Goal: Task Accomplishment & Management: Complete application form

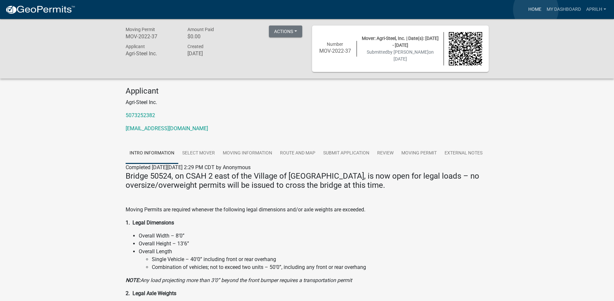
click at [536, 9] on link "Home" at bounding box center [535, 9] width 18 height 12
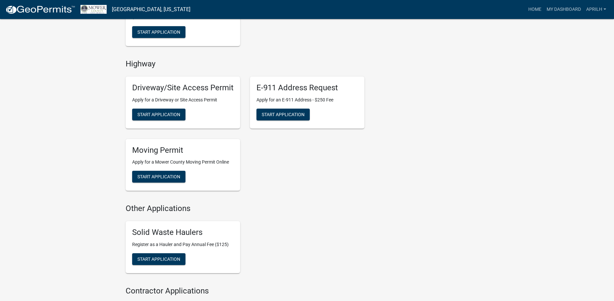
scroll to position [392, 0]
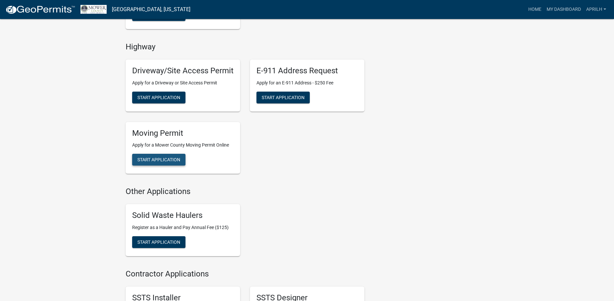
click at [166, 159] on span "Start Application" at bounding box center [158, 159] width 43 height 5
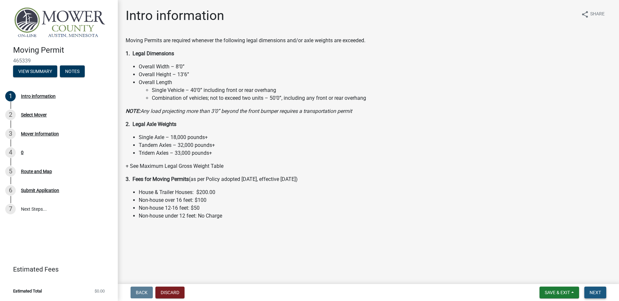
click at [594, 290] on span "Next" at bounding box center [594, 292] width 11 height 5
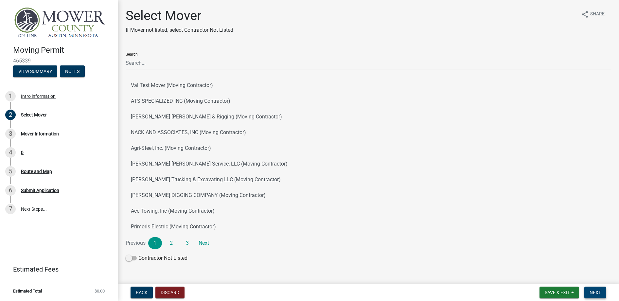
click at [599, 293] on span "Next" at bounding box center [594, 292] width 11 height 5
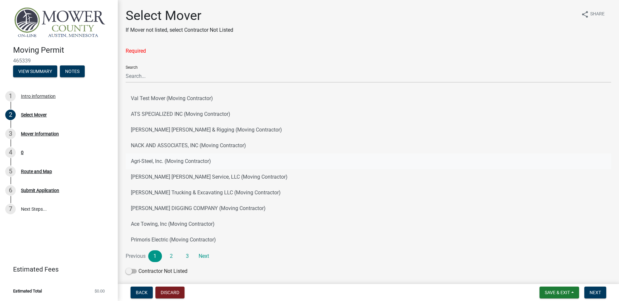
click at [165, 161] on button "Agri-Steel, Inc. (Moving Contractor)" at bounding box center [368, 161] width 485 height 16
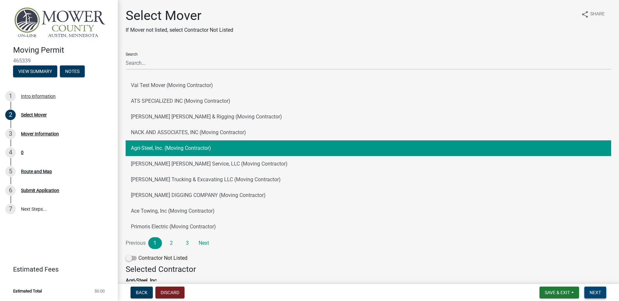
click at [598, 294] on span "Next" at bounding box center [594, 292] width 11 height 5
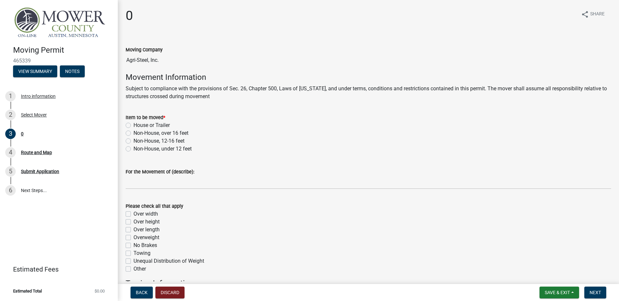
click at [133, 149] on label "Non-House, under 12 feet" at bounding box center [162, 149] width 58 height 8
click at [133, 149] on input "Non-House, under 12 feet" at bounding box center [135, 147] width 4 height 4
radio input "true"
click at [133, 148] on label "Non-House, under 12 feet" at bounding box center [162, 149] width 58 height 8
click at [133, 148] on input "Non-House, under 12 feet" at bounding box center [135, 147] width 4 height 4
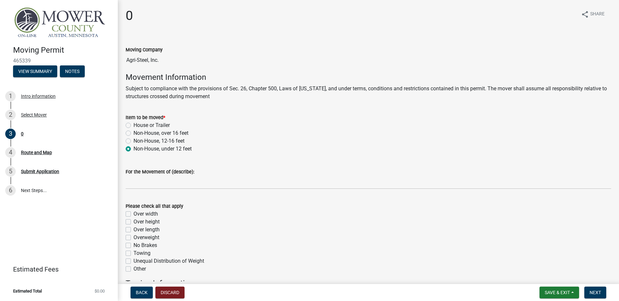
click at [133, 133] on label "Non-House, over 16 feet" at bounding box center [160, 133] width 55 height 8
click at [133, 133] on input "Non-House, over 16 feet" at bounding box center [135, 131] width 4 height 4
radio input "true"
click at [225, 133] on div "Non-House, over 16 feet" at bounding box center [368, 133] width 485 height 8
click at [133, 126] on label "House or Trailer" at bounding box center [151, 125] width 36 height 8
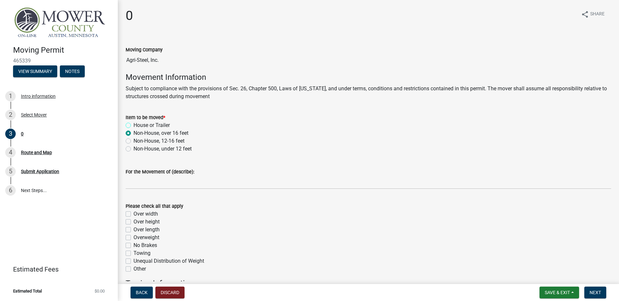
click at [133, 126] on input "House or Trailer" at bounding box center [135, 123] width 4 height 4
radio input "true"
click at [133, 132] on label "Non-House, over 16 feet" at bounding box center [160, 133] width 55 height 8
click at [133, 132] on input "Non-House, over 16 feet" at bounding box center [135, 131] width 4 height 4
radio input "true"
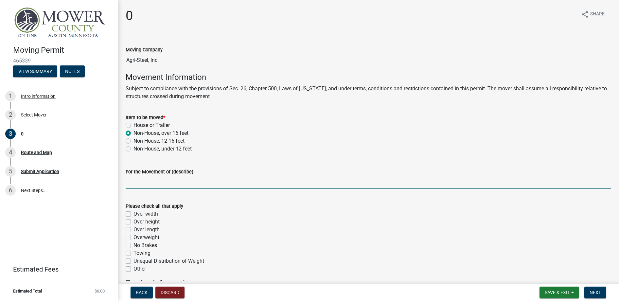
click at [157, 184] on input "For the Movement of (describe):" at bounding box center [368, 182] width 485 height 13
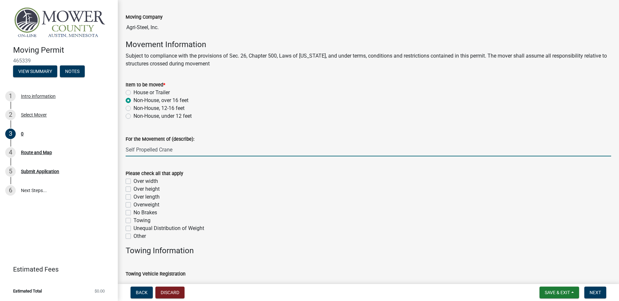
type input "Self Propelled Crane"
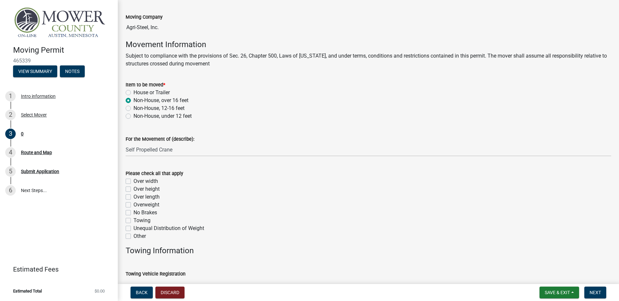
click at [133, 204] on label "Overweight" at bounding box center [146, 205] width 26 height 8
click at [133, 204] on input "Overweight" at bounding box center [135, 203] width 4 height 4
checkbox input "true"
checkbox input "false"
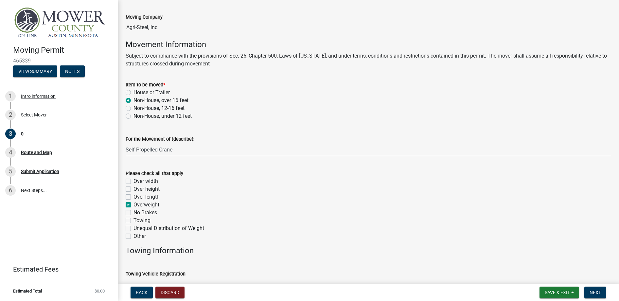
checkbox input "false"
checkbox input "true"
checkbox input "false"
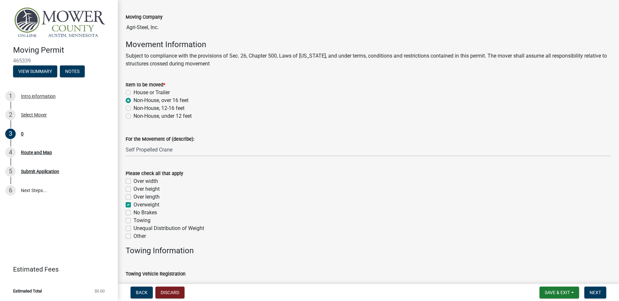
checkbox input "false"
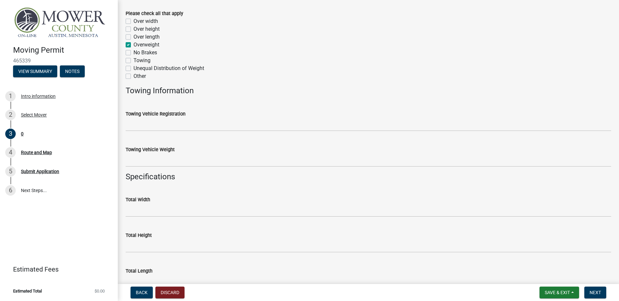
scroll to position [196, 0]
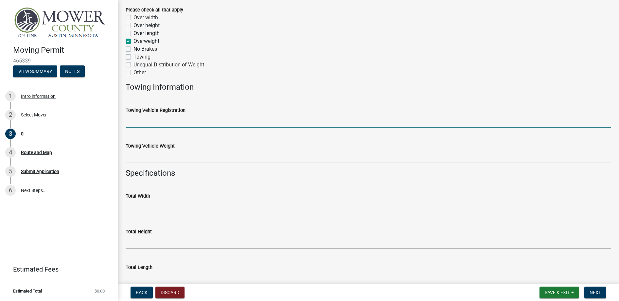
click at [143, 120] on input "Towing Vehicle Registration" at bounding box center [368, 120] width 485 height 13
type input "078412"
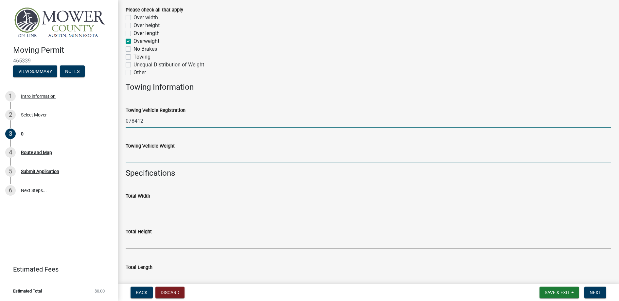
click at [158, 159] on input "Towing Vehicle Weight" at bounding box center [368, 156] width 485 height 13
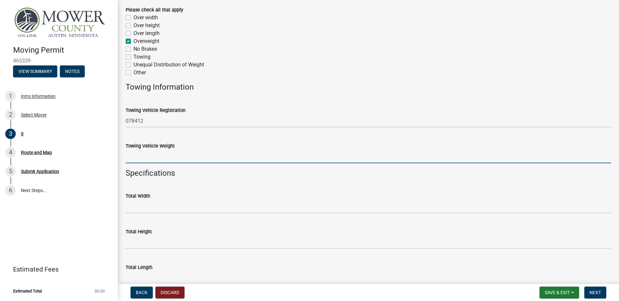
type input "117200"
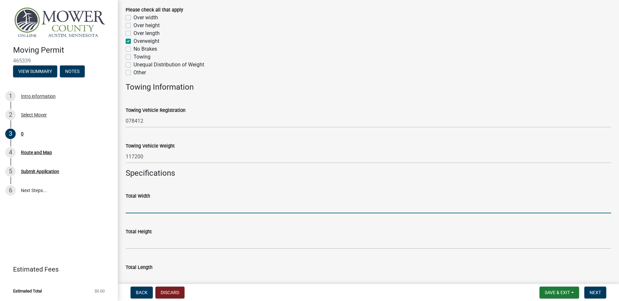
click at [153, 204] on input "Total Width" at bounding box center [368, 206] width 485 height 13
type input "11'"
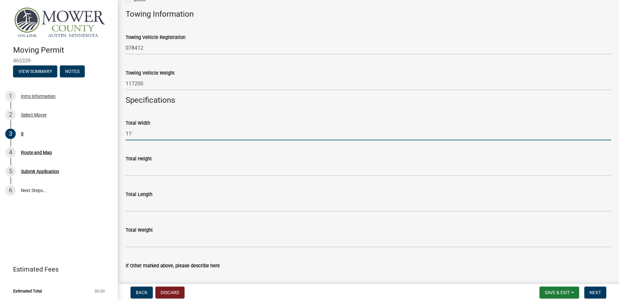
scroll to position [294, 0]
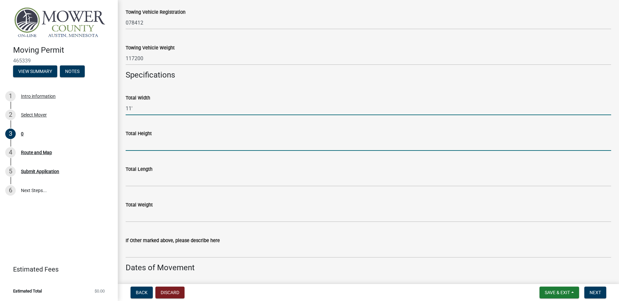
click at [135, 142] on input "Total Height" at bounding box center [368, 143] width 485 height 13
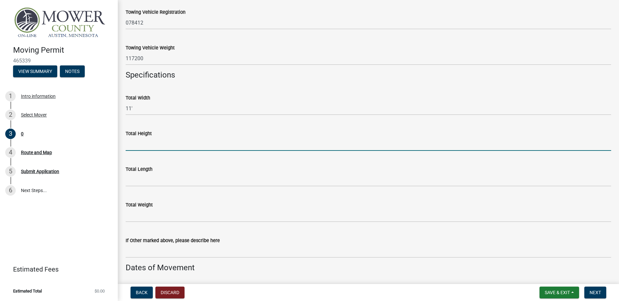
type input "11'6""
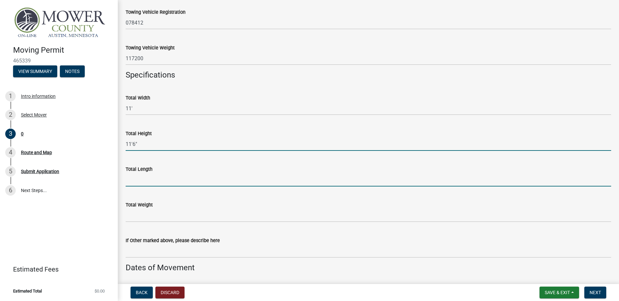
click at [157, 181] on input "Total Length" at bounding box center [368, 179] width 485 height 13
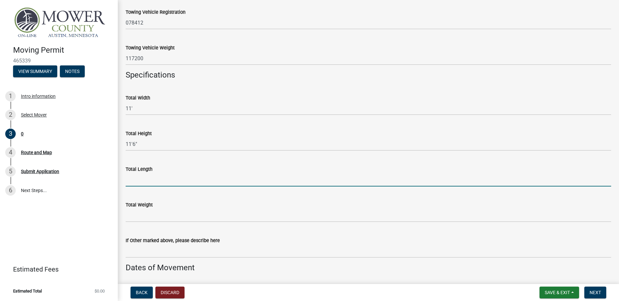
type input "70'"
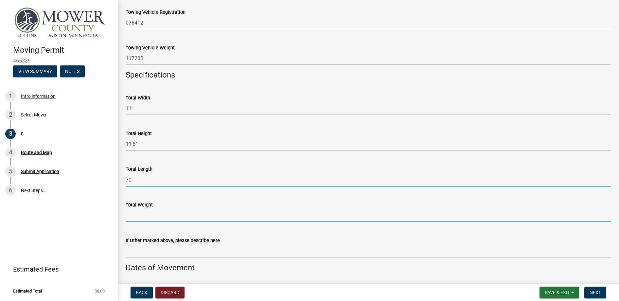
click at [155, 217] on input "Total Weight" at bounding box center [368, 215] width 485 height 13
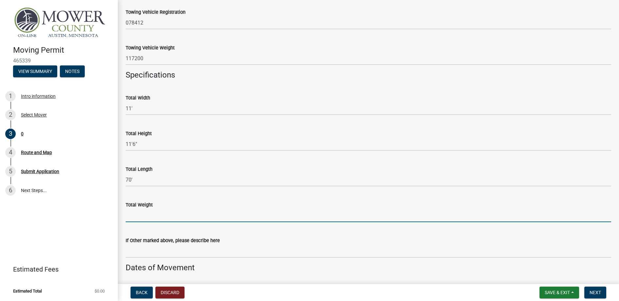
type input "117200"
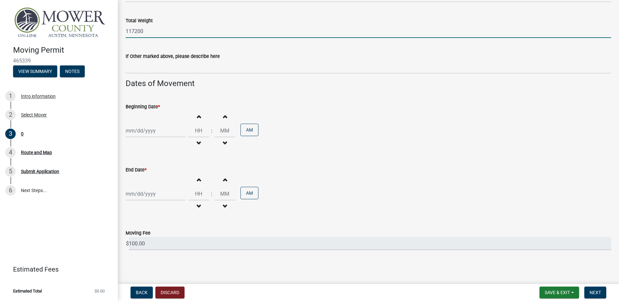
scroll to position [479, 0]
click at [168, 132] on div at bounding box center [156, 130] width 60 height 13
select select "8"
select select "2025"
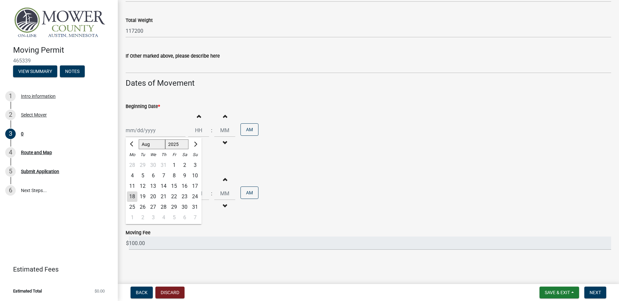
click at [136, 194] on div "18" at bounding box center [132, 196] width 10 height 10
type input "[DATE]"
click at [155, 194] on div at bounding box center [156, 193] width 60 height 13
select select "8"
select select "2025"
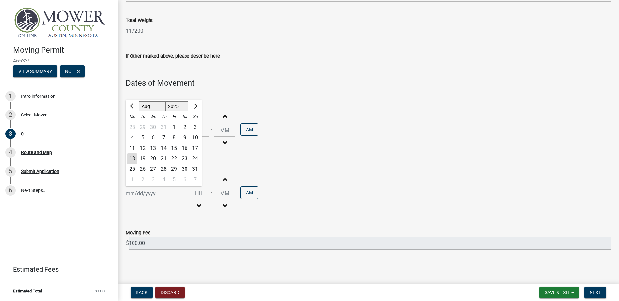
click at [134, 169] on div "25" at bounding box center [132, 169] width 10 height 10
type input "[DATE]"
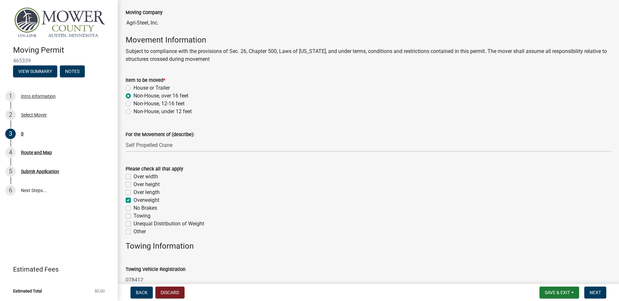
scroll to position [0, 0]
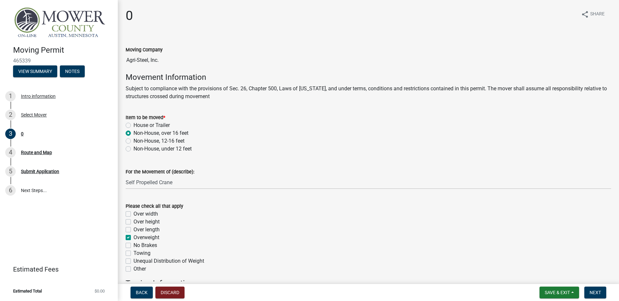
click at [139, 117] on label "Item to be moved *" at bounding box center [146, 117] width 40 height 5
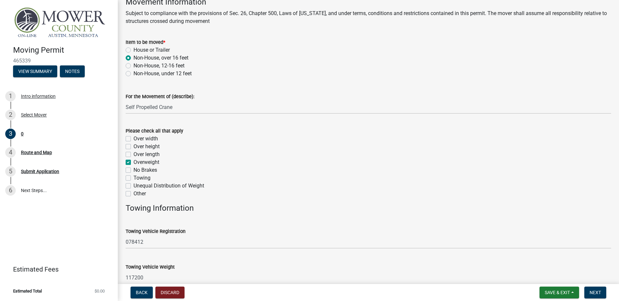
scroll to position [21, 0]
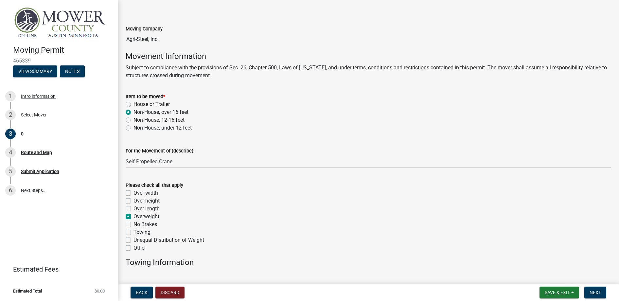
click at [133, 127] on label "Non-House, under 12 feet" at bounding box center [162, 128] width 58 height 8
click at [133, 127] on input "Non-House, under 12 feet" at bounding box center [135, 126] width 4 height 4
radio input "true"
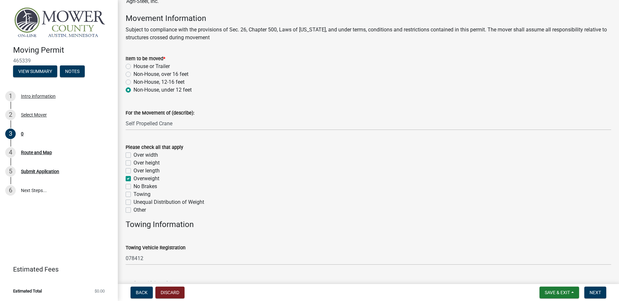
scroll to position [54, 0]
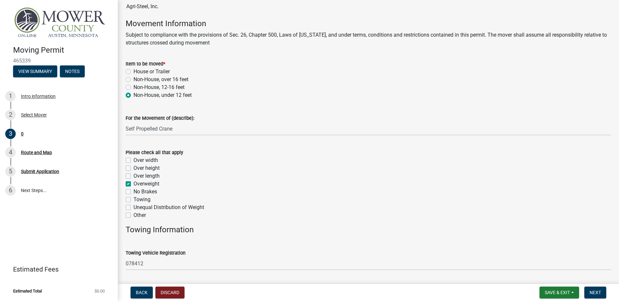
click at [133, 88] on label "Non-House, 12-16 feet" at bounding box center [158, 87] width 51 height 8
click at [133, 88] on input "Non-House, 12-16 feet" at bounding box center [135, 85] width 4 height 4
radio input "true"
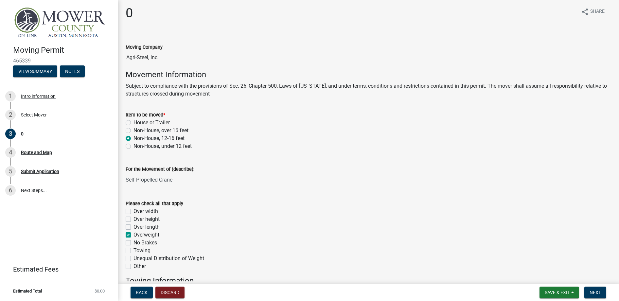
scroll to position [0, 0]
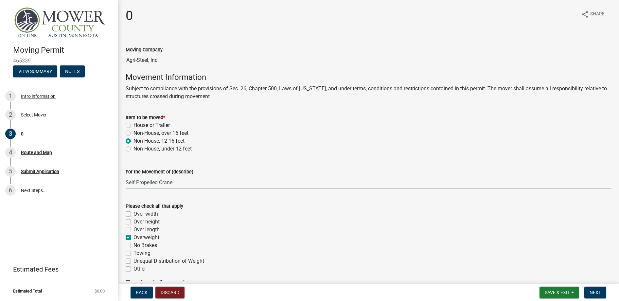
click at [131, 147] on div "Non-House, under 12 feet" at bounding box center [368, 149] width 485 height 8
click at [133, 148] on label "Non-House, under 12 feet" at bounding box center [162, 149] width 58 height 8
click at [133, 148] on input "Non-House, under 12 feet" at bounding box center [135, 147] width 4 height 4
radio input "true"
click at [133, 126] on label "House or Trailer" at bounding box center [151, 125] width 36 height 8
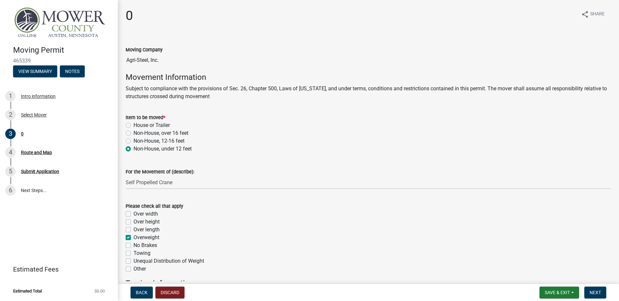
click at [133, 126] on input "House or Trailer" at bounding box center [135, 123] width 4 height 4
radio input "true"
click at [133, 148] on label "Non-House, under 12 feet" at bounding box center [162, 149] width 58 height 8
click at [133, 148] on input "Non-House, under 12 feet" at bounding box center [135, 147] width 4 height 4
radio input "true"
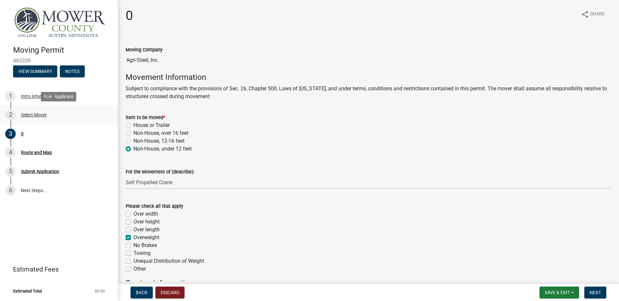
click at [26, 116] on div "Select Mover" at bounding box center [34, 115] width 26 height 5
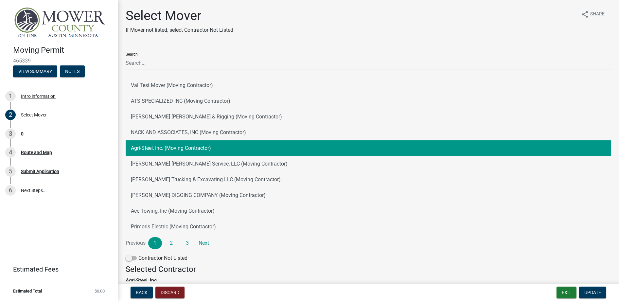
click at [167, 146] on button "Agri-Steel, Inc. (Moving Contractor)" at bounding box center [368, 148] width 485 height 16
click at [594, 294] on span "Update" at bounding box center [592, 292] width 17 height 5
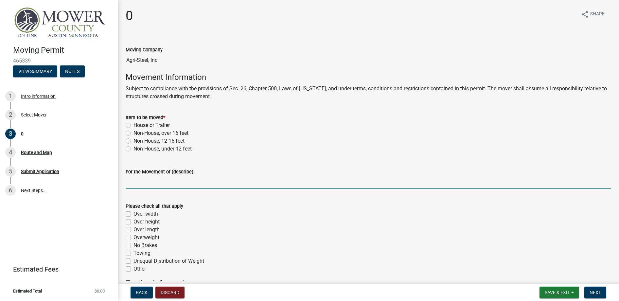
click at [154, 182] on input "For the Movement of (describe):" at bounding box center [368, 182] width 485 height 13
type input "Self Propelled Crane"
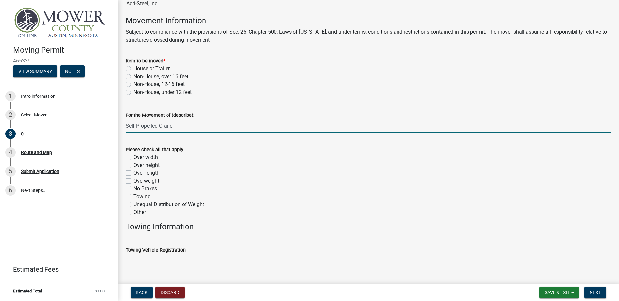
scroll to position [65, 0]
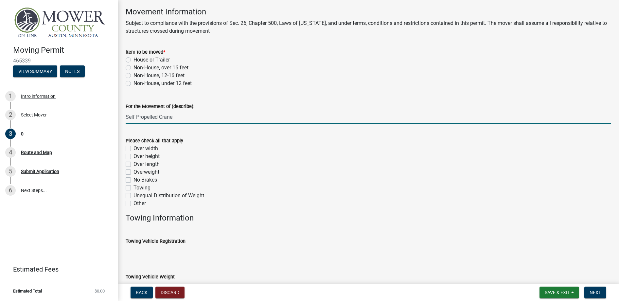
click at [133, 171] on label "Overweight" at bounding box center [146, 172] width 26 height 8
click at [133, 171] on input "Overweight" at bounding box center [135, 170] width 4 height 4
checkbox input "true"
checkbox input "false"
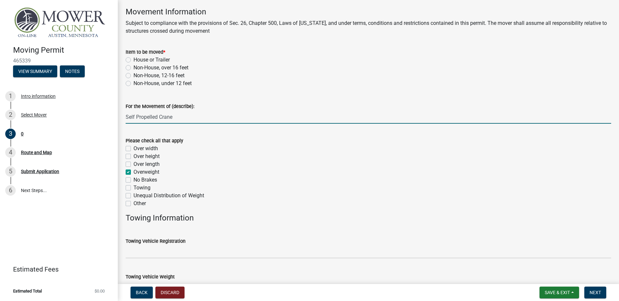
checkbox input "false"
checkbox input "true"
checkbox input "false"
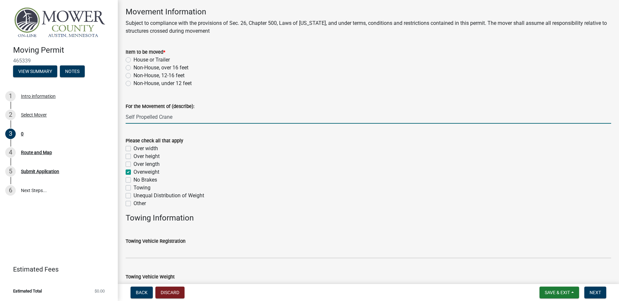
checkbox input "false"
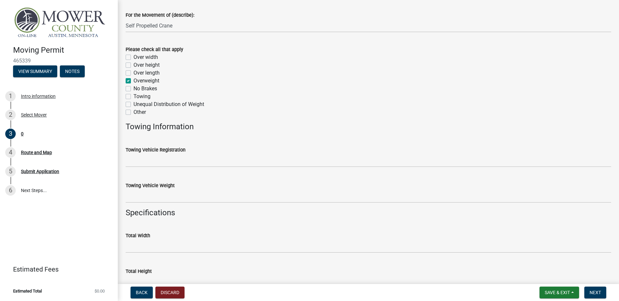
scroll to position [164, 0]
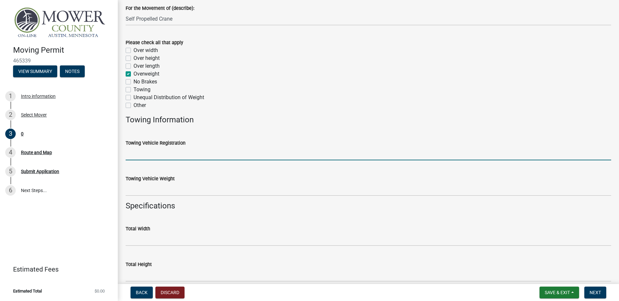
click at [147, 152] on input "Towing Vehicle Registration" at bounding box center [368, 153] width 485 height 13
type input "078412"
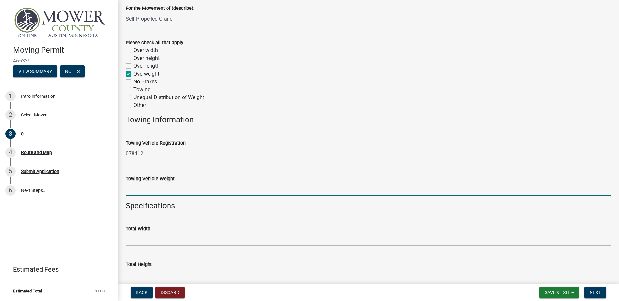
drag, startPoint x: 169, startPoint y: 189, endPoint x: 169, endPoint y: 193, distance: 4.3
click at [169, 189] on input "Towing Vehicle Weight" at bounding box center [368, 188] width 485 height 13
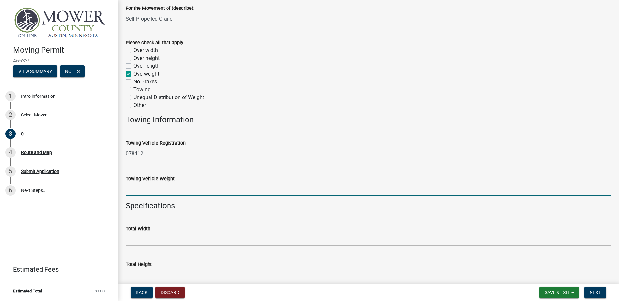
type input "117200"
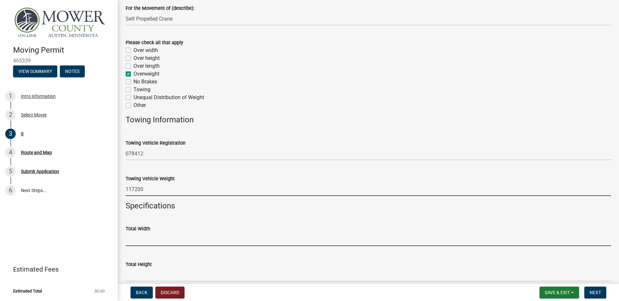
click at [159, 240] on input "Total Width" at bounding box center [368, 239] width 485 height 13
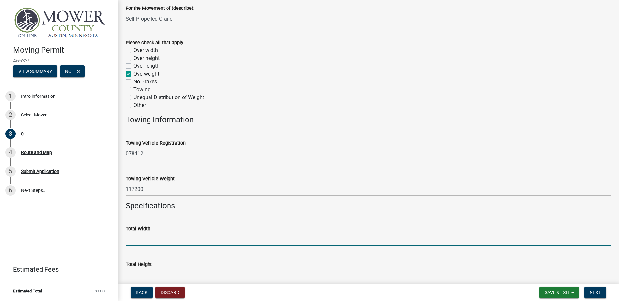
type input "11'"
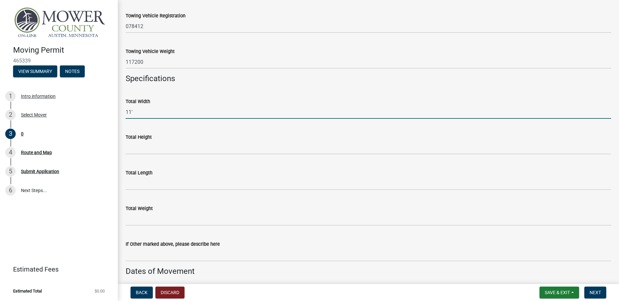
scroll to position [294, 0]
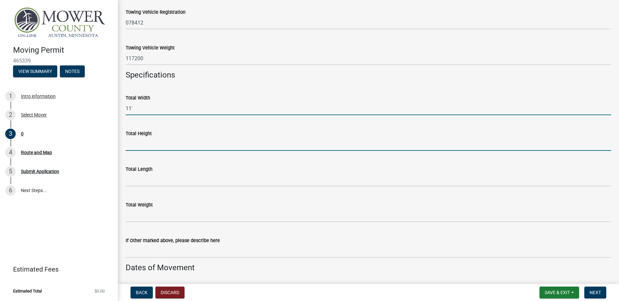
drag, startPoint x: 154, startPoint y: 140, endPoint x: 155, endPoint y: 151, distance: 11.5
click at [154, 140] on input "Total Height" at bounding box center [368, 143] width 485 height 13
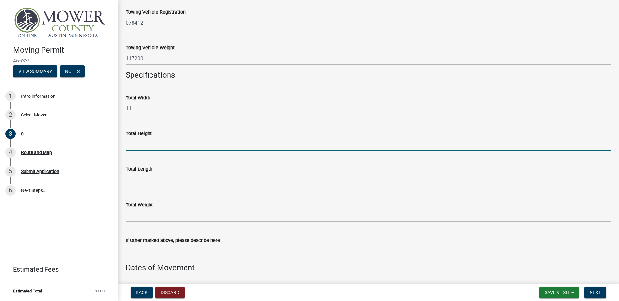
type input "11'6""
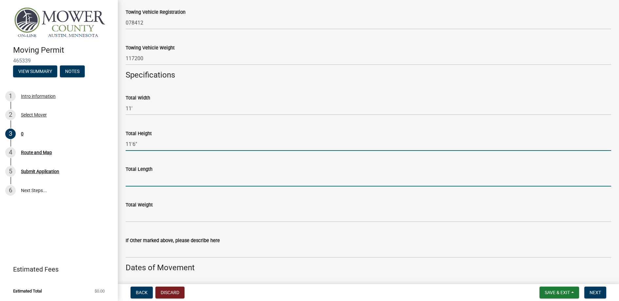
click at [160, 181] on input "Total Length" at bounding box center [368, 179] width 485 height 13
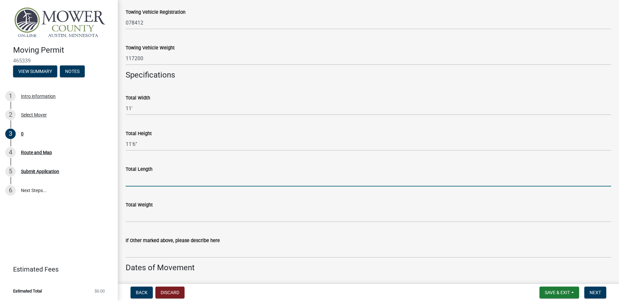
type input "70'"
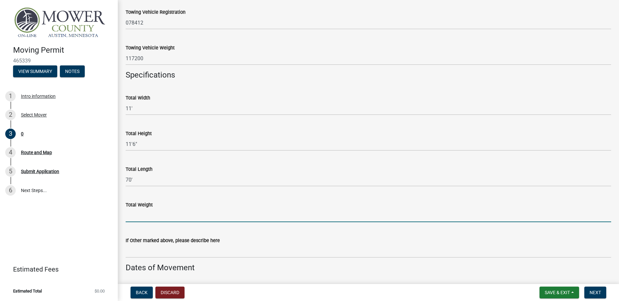
click at [162, 215] on input "Total Weight" at bounding box center [368, 215] width 485 height 13
type input "117200"
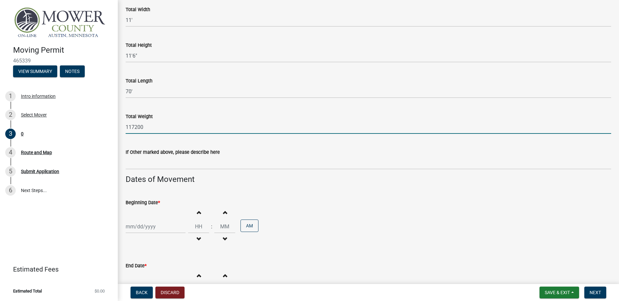
scroll to position [392, 0]
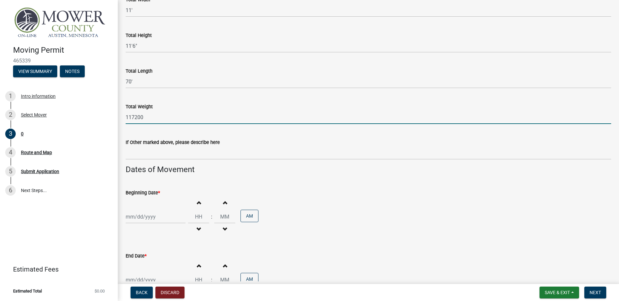
click at [150, 219] on div at bounding box center [156, 216] width 60 height 13
select select "8"
select select "2025"
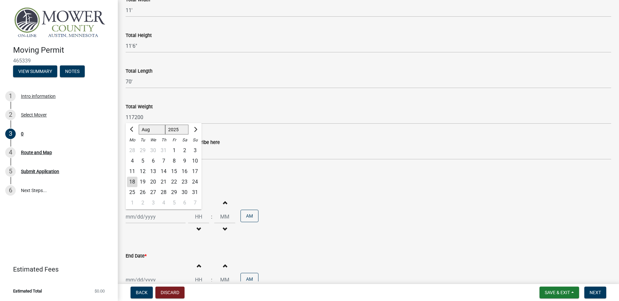
click at [133, 181] on div "18" at bounding box center [132, 182] width 10 height 10
type input "[DATE]"
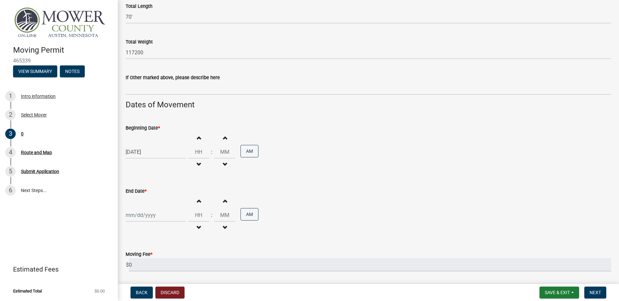
scroll to position [458, 0]
click at [141, 211] on div at bounding box center [156, 214] width 60 height 13
select select "8"
select select "2025"
click at [133, 190] on div "25" at bounding box center [132, 190] width 10 height 10
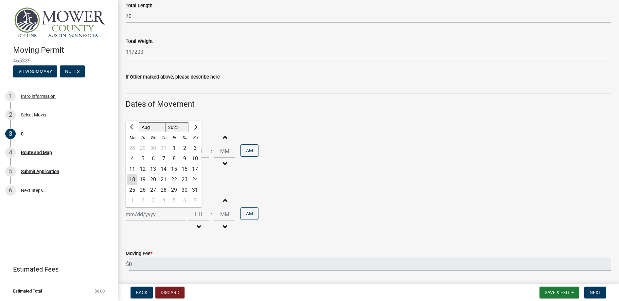
type input "[DATE]"
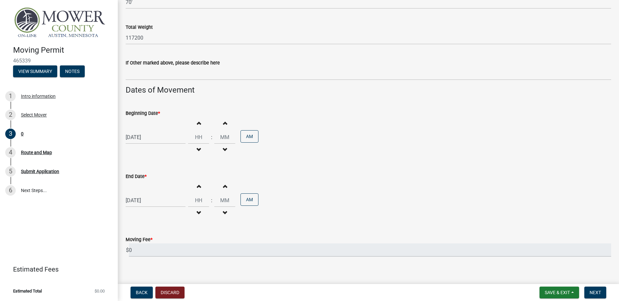
scroll to position [479, 0]
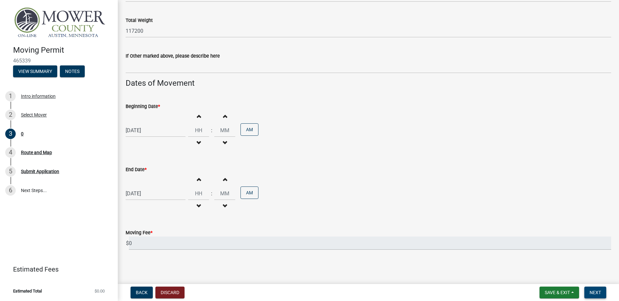
click at [595, 291] on span "Next" at bounding box center [594, 292] width 11 height 5
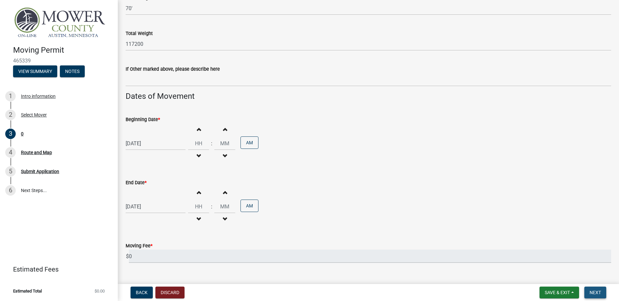
scroll to position [492, 0]
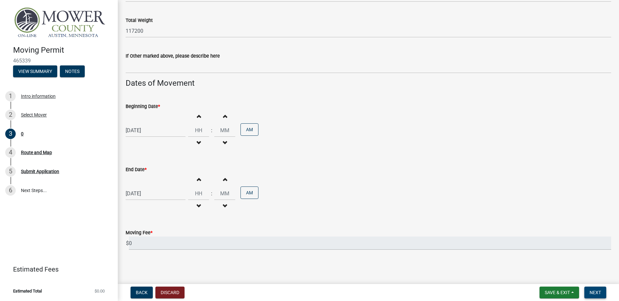
click at [592, 289] on button "Next" at bounding box center [595, 292] width 22 height 12
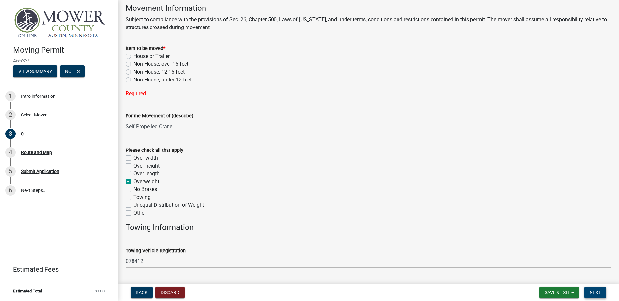
scroll to position [67, 0]
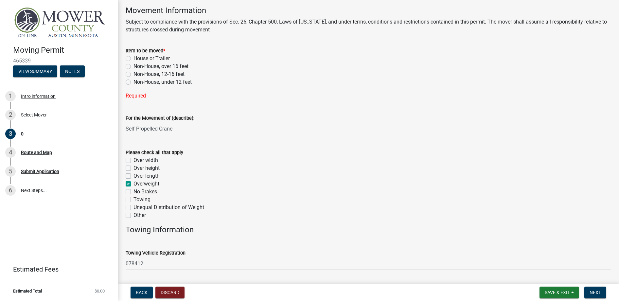
click at [133, 67] on label "Non-House, over 16 feet" at bounding box center [160, 66] width 55 height 8
click at [133, 67] on input "Non-House, over 16 feet" at bounding box center [135, 64] width 4 height 4
radio input "true"
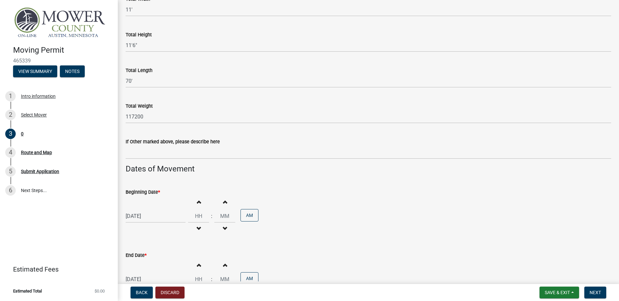
scroll to position [479, 0]
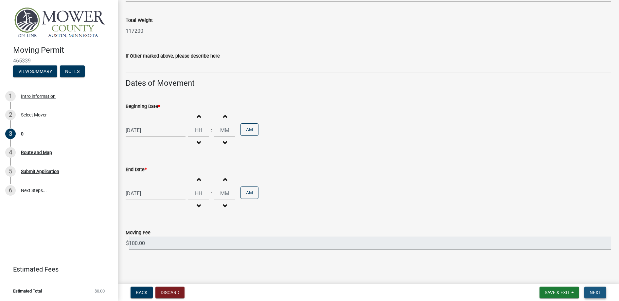
click at [593, 292] on span "Next" at bounding box center [594, 292] width 11 height 5
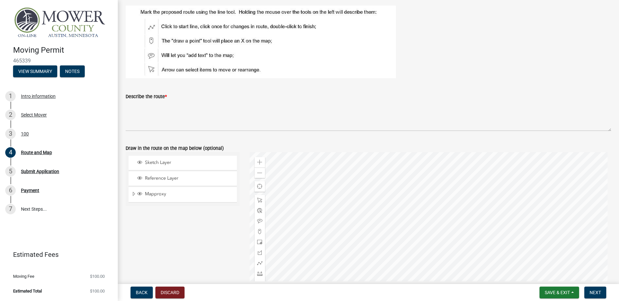
scroll to position [0, 0]
